Goal: Task Accomplishment & Management: Complete application form

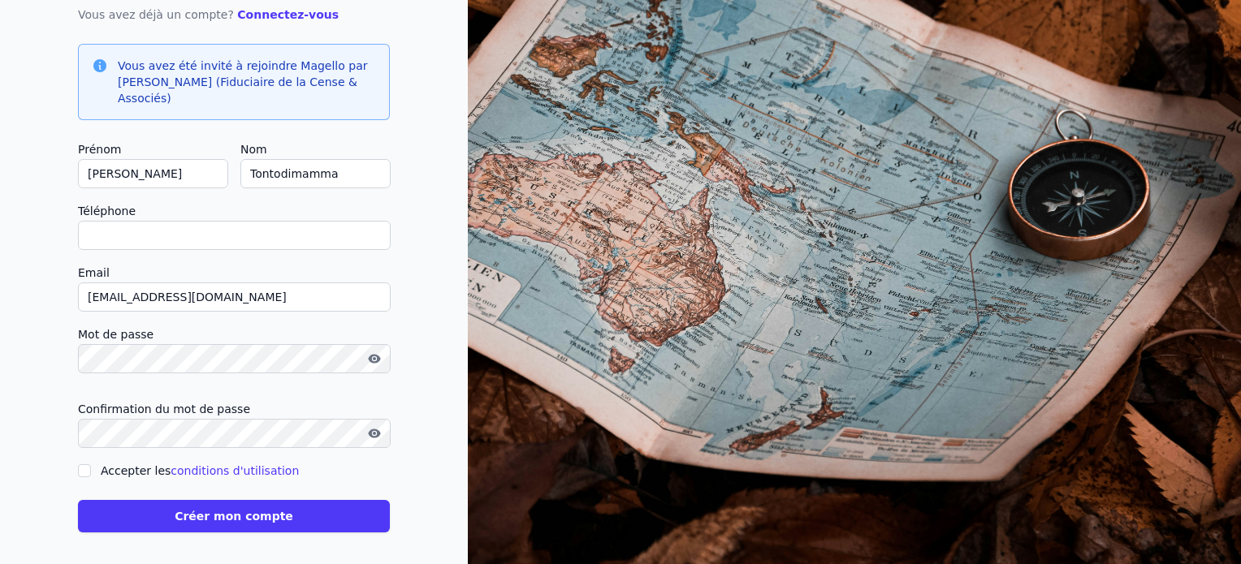
scroll to position [146, 0]
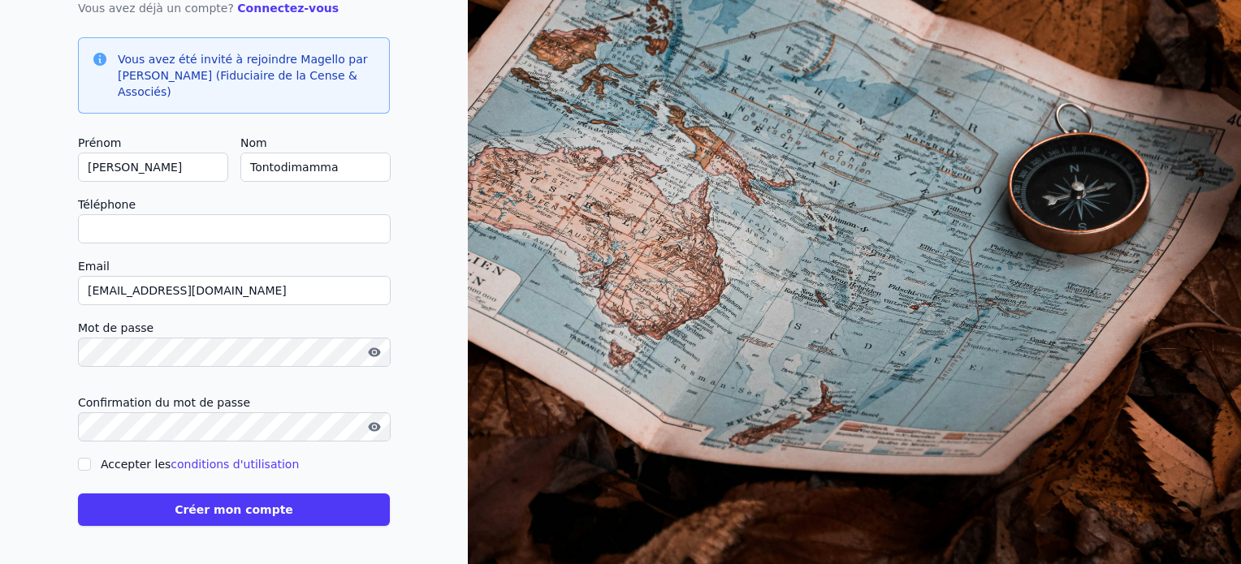
click at [154, 222] on input "Téléphone" at bounding box center [234, 228] width 313 height 29
type input "0"
checkbox input "false"
type input "0497/692257"
drag, startPoint x: 236, startPoint y: 291, endPoint x: 31, endPoint y: 275, distance: 205.3
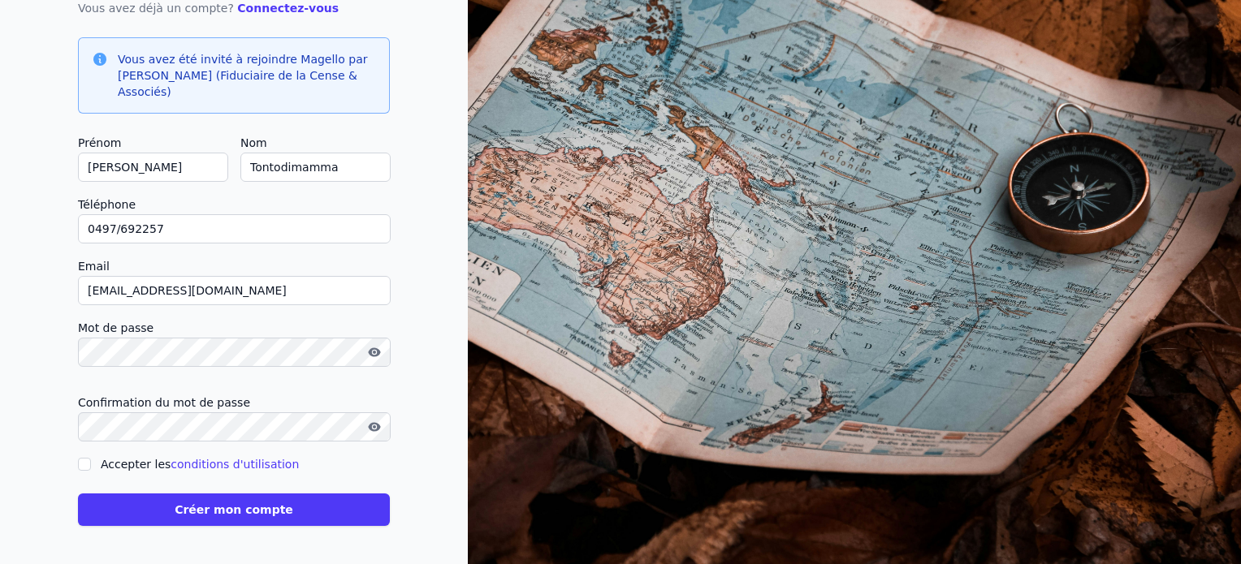
click at [35, 276] on div "Créez votre compte Vous avez déjà un compte? Connectez-vous Vous avez été invit…" at bounding box center [234, 209] width 468 height 711
type input "[EMAIL_ADDRESS][DOMAIN_NAME]"
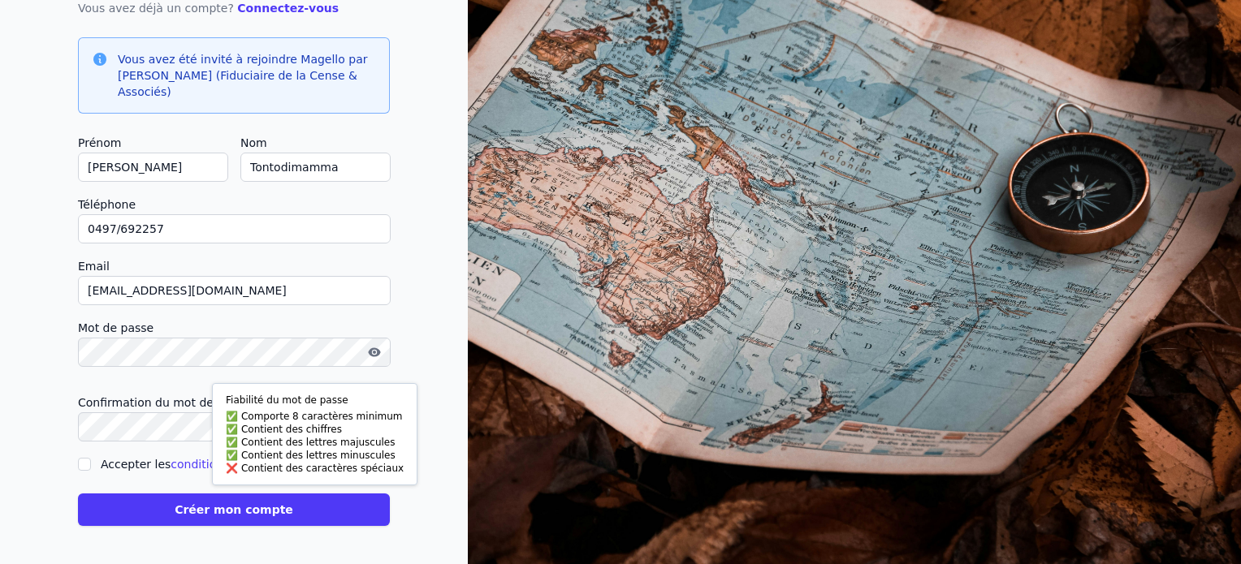
click at [377, 348] on icon "button" at bounding box center [374, 352] width 12 height 9
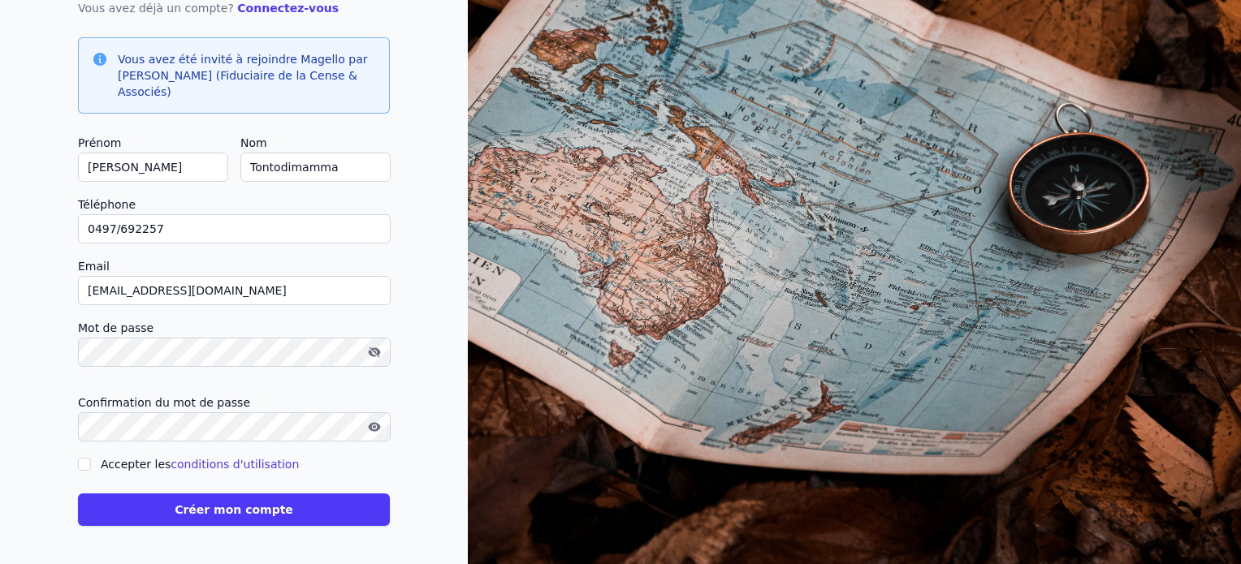
click at [84, 467] on form "Prénom [PERSON_NAME] Nom Tontodimamma Téléphone 0497/692257 Email [EMAIL_ADDRES…" at bounding box center [234, 329] width 312 height 393
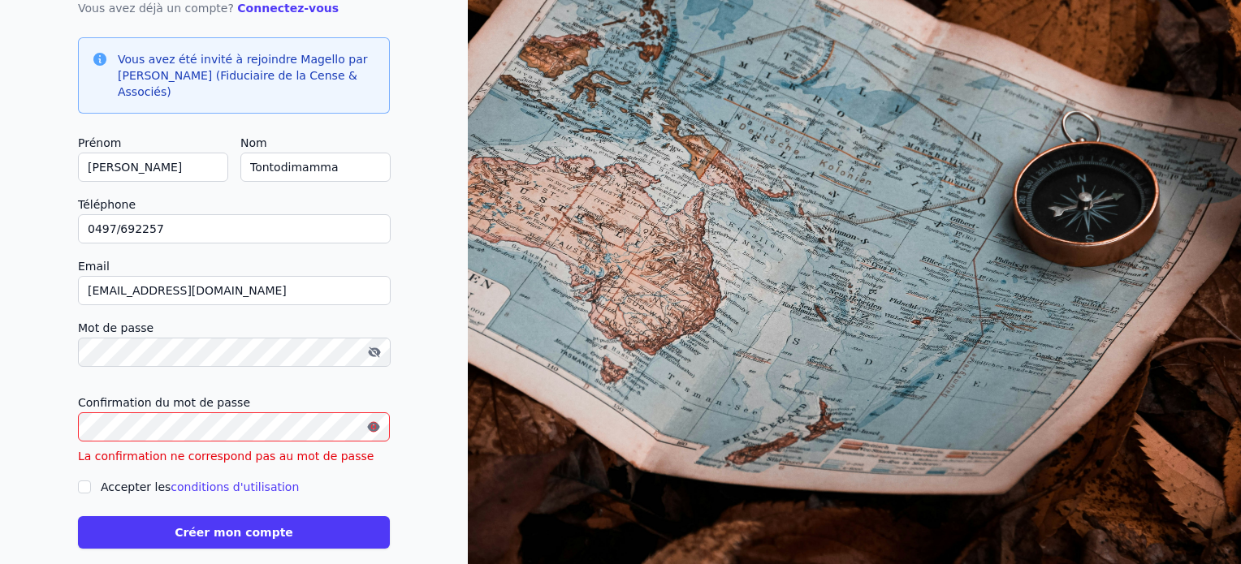
click at [374, 426] on icon "button" at bounding box center [373, 427] width 3 height 3
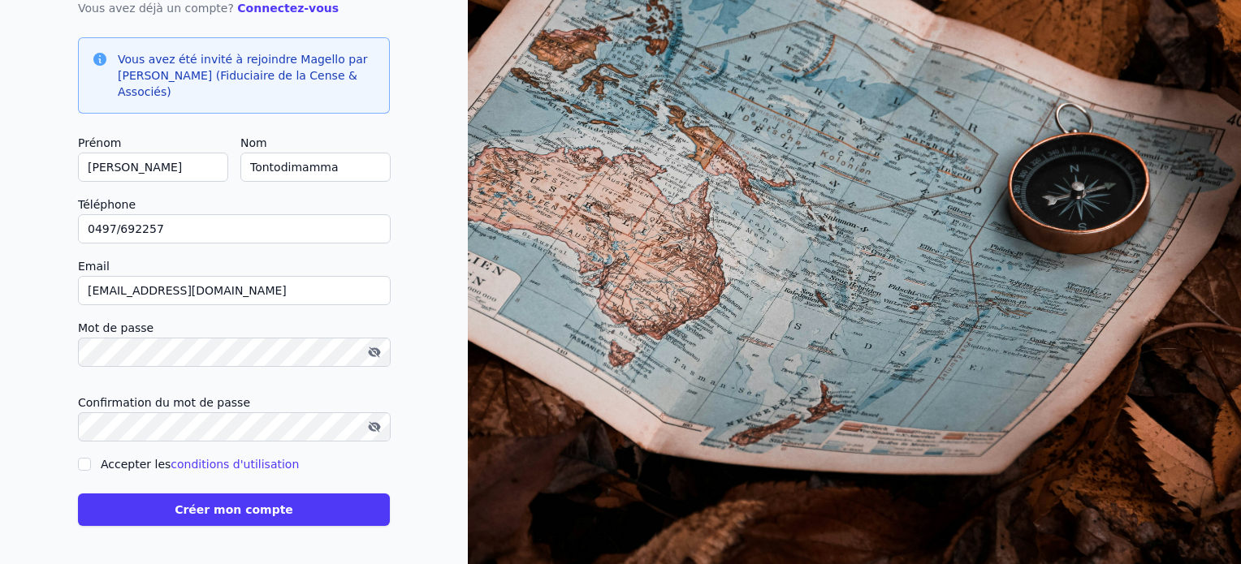
click at [84, 460] on input "Accepter les conditions d'utilisation" at bounding box center [84, 464] width 13 height 13
checkbox input "true"
click at [227, 510] on button "Créer mon compte" at bounding box center [234, 510] width 312 height 32
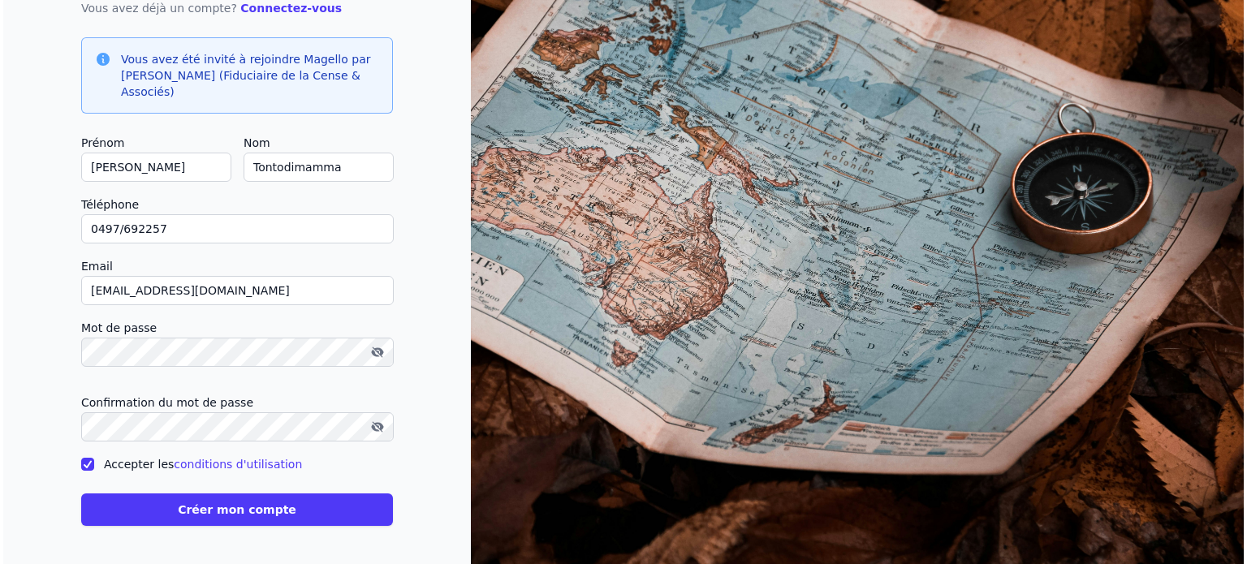
scroll to position [0, 0]
